Goal: Check status: Check status

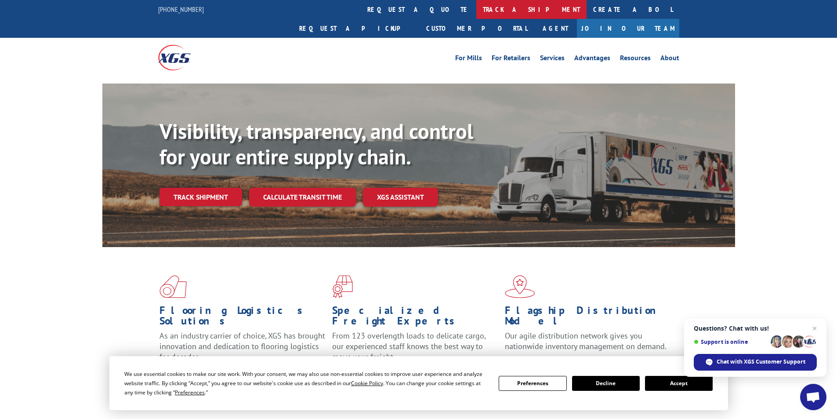
click at [476, 11] on link "track a shipment" at bounding box center [531, 9] width 110 height 19
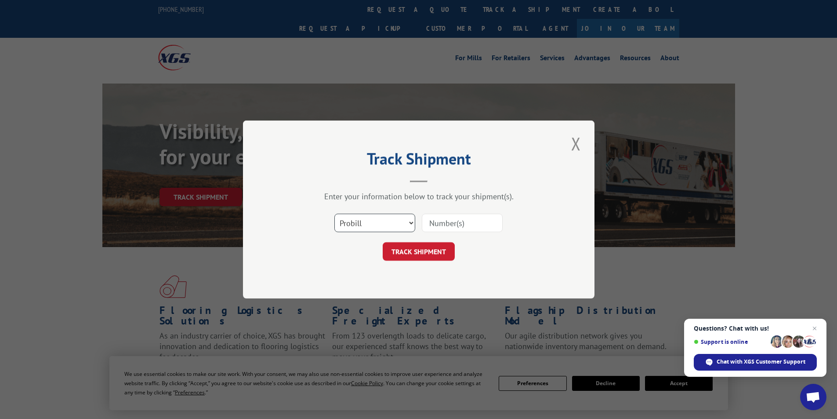
click at [381, 221] on select "Select category... Probill BOL PO" at bounding box center [374, 223] width 81 height 18
select select "po"
click at [334, 214] on select "Select category... Probill BOL PO" at bounding box center [374, 223] width 81 height 18
click at [436, 228] on input at bounding box center [462, 223] width 81 height 18
type input "224135"
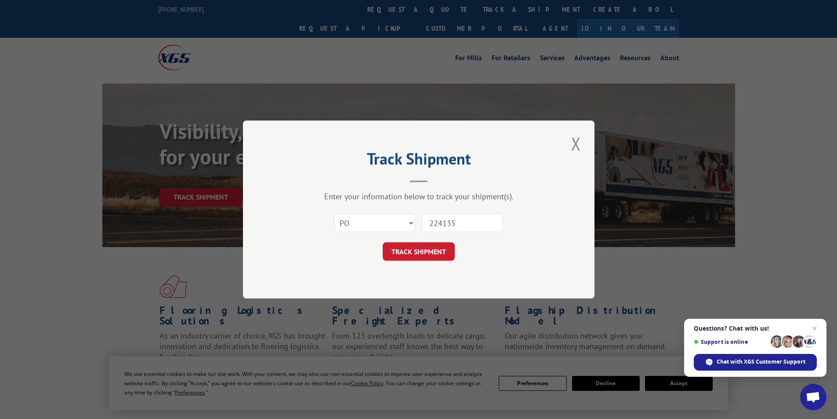
click button "TRACK SHIPMENT" at bounding box center [419, 251] width 72 height 18
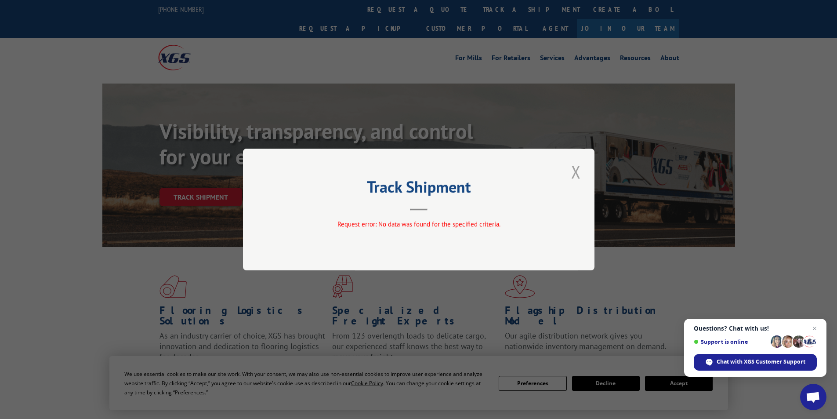
click at [577, 175] on button "Close modal" at bounding box center [576, 171] width 15 height 24
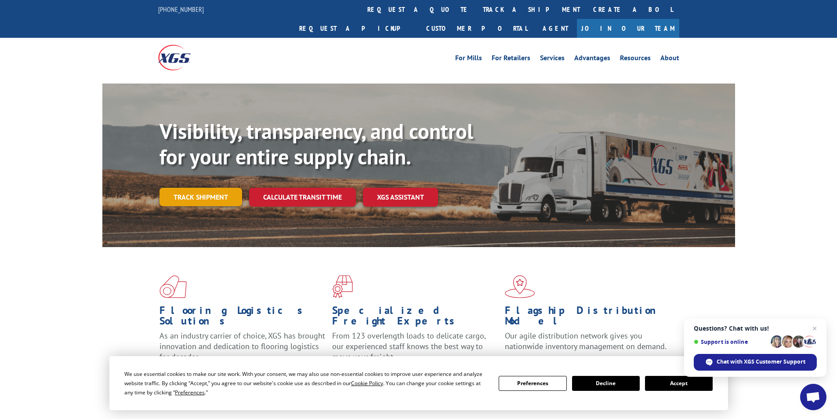
click at [224, 188] on link "Track shipment" at bounding box center [200, 197] width 83 height 18
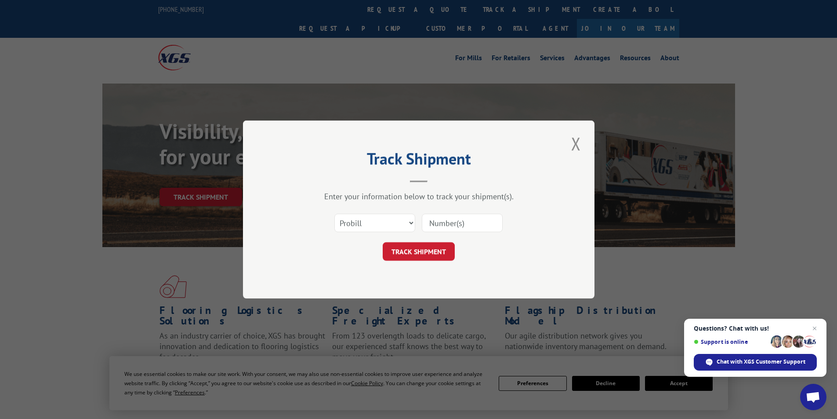
click at [453, 221] on input at bounding box center [462, 223] width 81 height 18
type input "436780"
click at [418, 256] on button "TRACK SHIPMENT" at bounding box center [419, 251] width 72 height 18
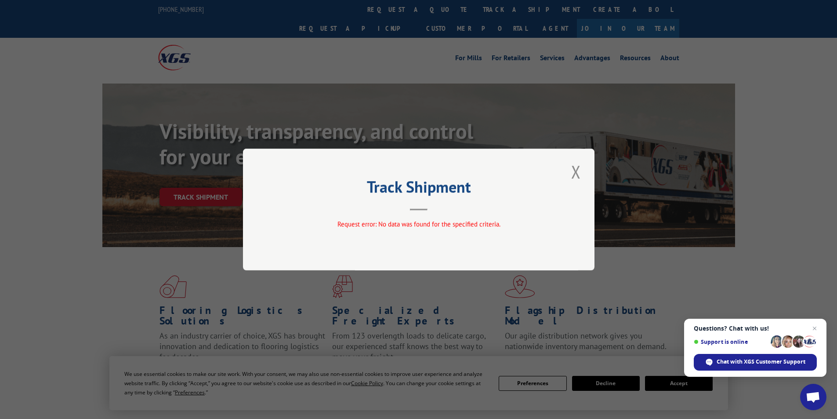
click at [577, 174] on button "Close modal" at bounding box center [576, 171] width 15 height 24
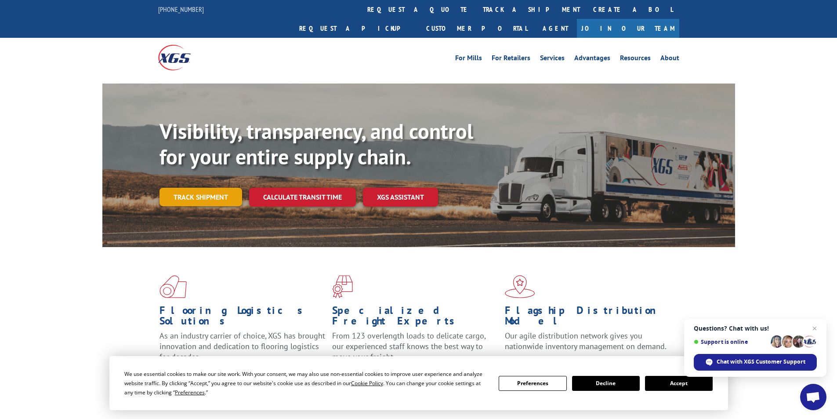
click at [218, 188] on link "Track shipment" at bounding box center [200, 197] width 83 height 18
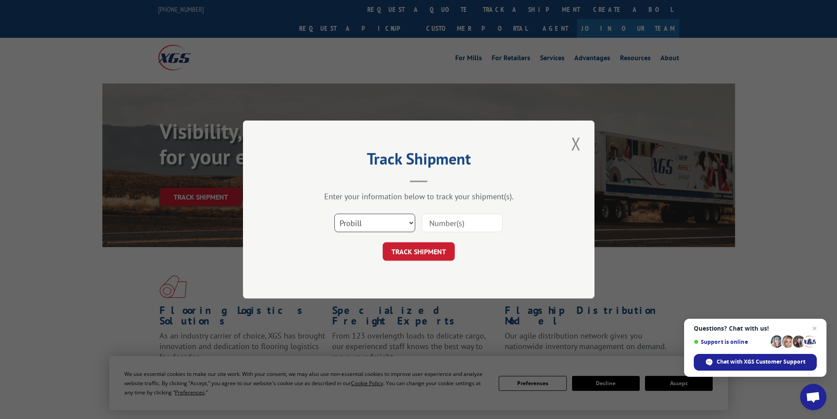
click at [382, 217] on select "Select category... Probill BOL PO" at bounding box center [374, 223] width 81 height 18
select select "bol"
click at [334, 214] on select "Select category... Probill BOL PO" at bounding box center [374, 223] width 81 height 18
click at [436, 225] on input at bounding box center [462, 223] width 81 height 18
type input "436780"
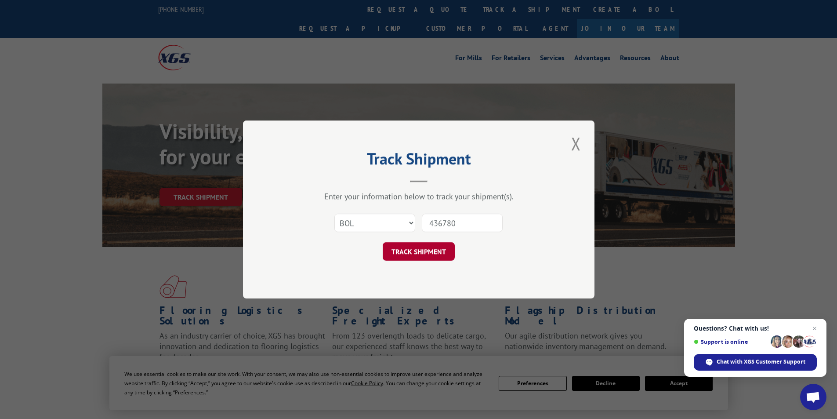
click at [416, 253] on button "TRACK SHIPMENT" at bounding box center [419, 251] width 72 height 18
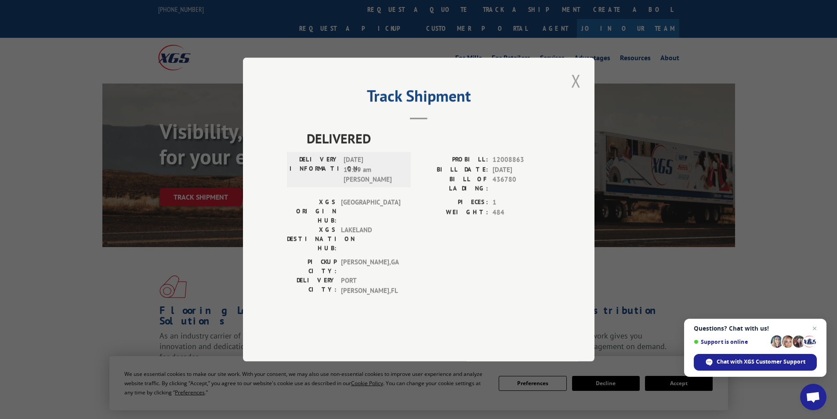
click at [575, 93] on button "Close modal" at bounding box center [576, 81] width 15 height 24
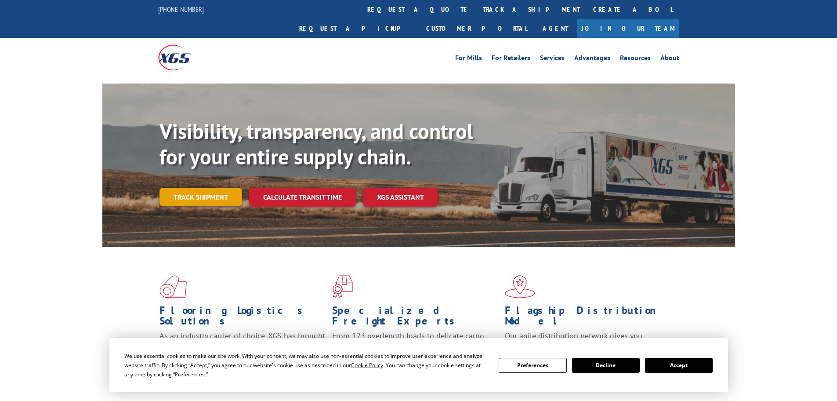
click at [196, 188] on link "Track shipment" at bounding box center [200, 197] width 83 height 18
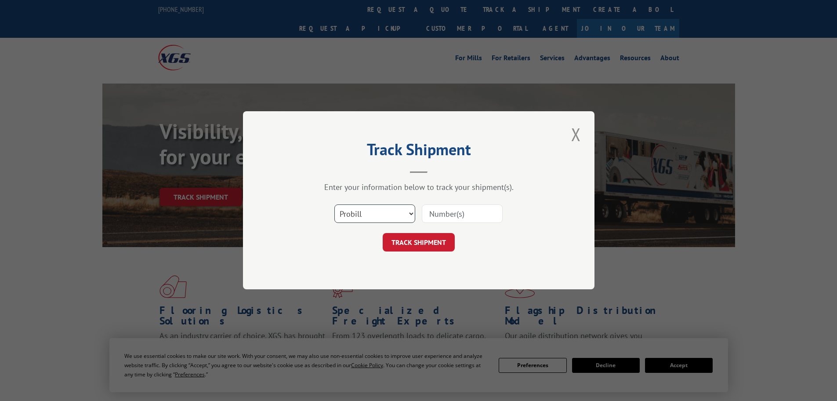
drag, startPoint x: 411, startPoint y: 212, endPoint x: 404, endPoint y: 213, distance: 7.5
click at [410, 212] on select "Select category... Probill BOL PO" at bounding box center [374, 214] width 81 height 18
select select "bol"
click at [334, 205] on select "Select category... Probill BOL PO" at bounding box center [374, 214] width 81 height 18
click at [437, 219] on input at bounding box center [462, 214] width 81 height 18
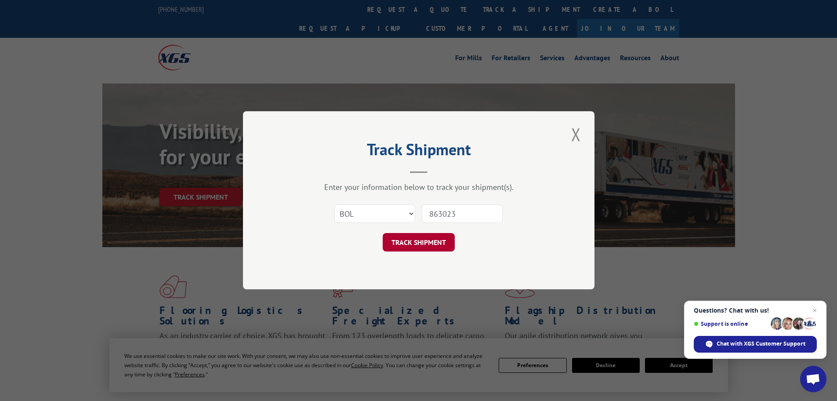
type input "863023"
click at [439, 241] on button "TRACK SHIPMENT" at bounding box center [419, 242] width 72 height 18
